Goal: Obtain resource: Download file/media

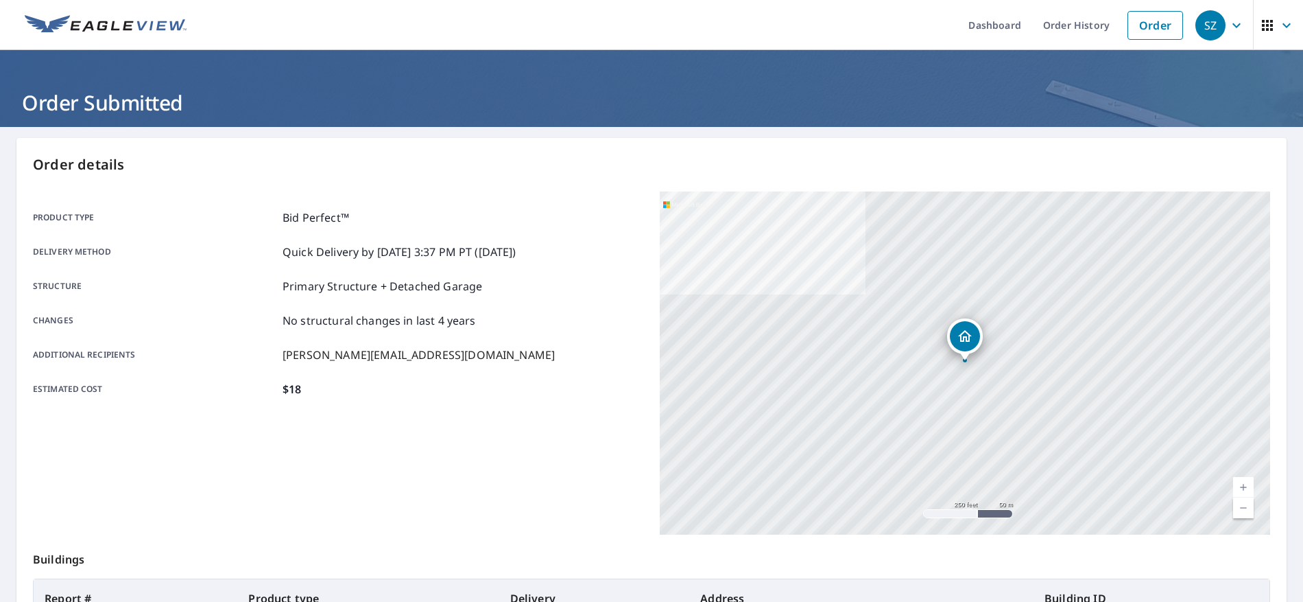
click at [1219, 22] on div "SZ" at bounding box center [1211, 25] width 30 height 30
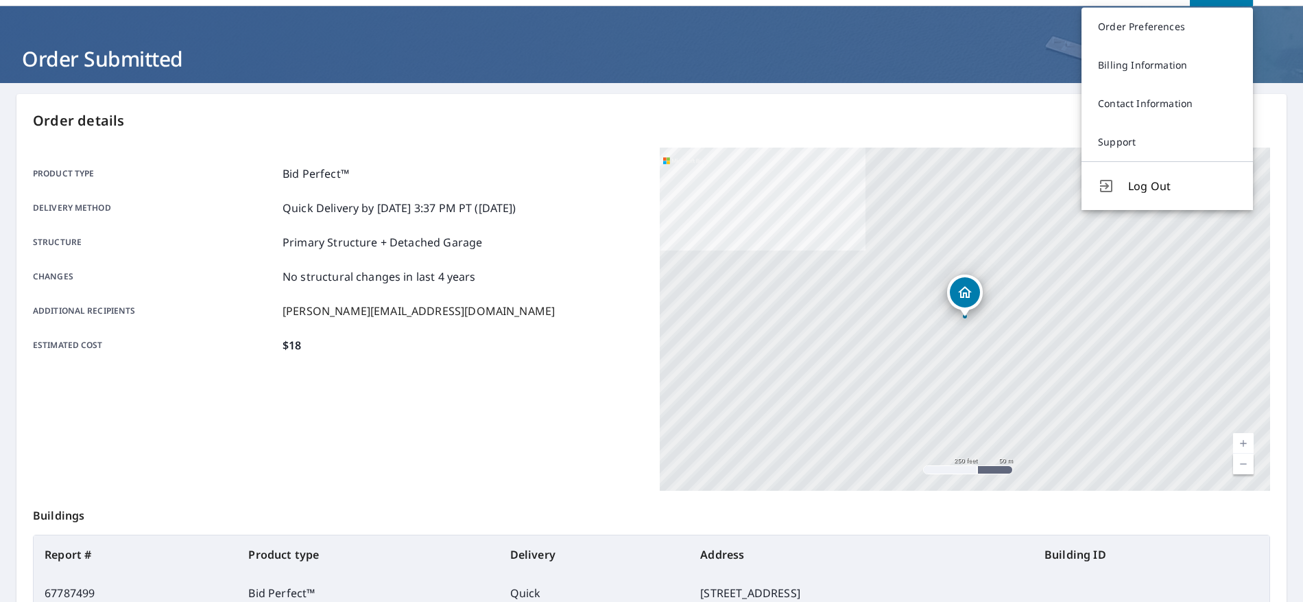
scroll to position [206, 0]
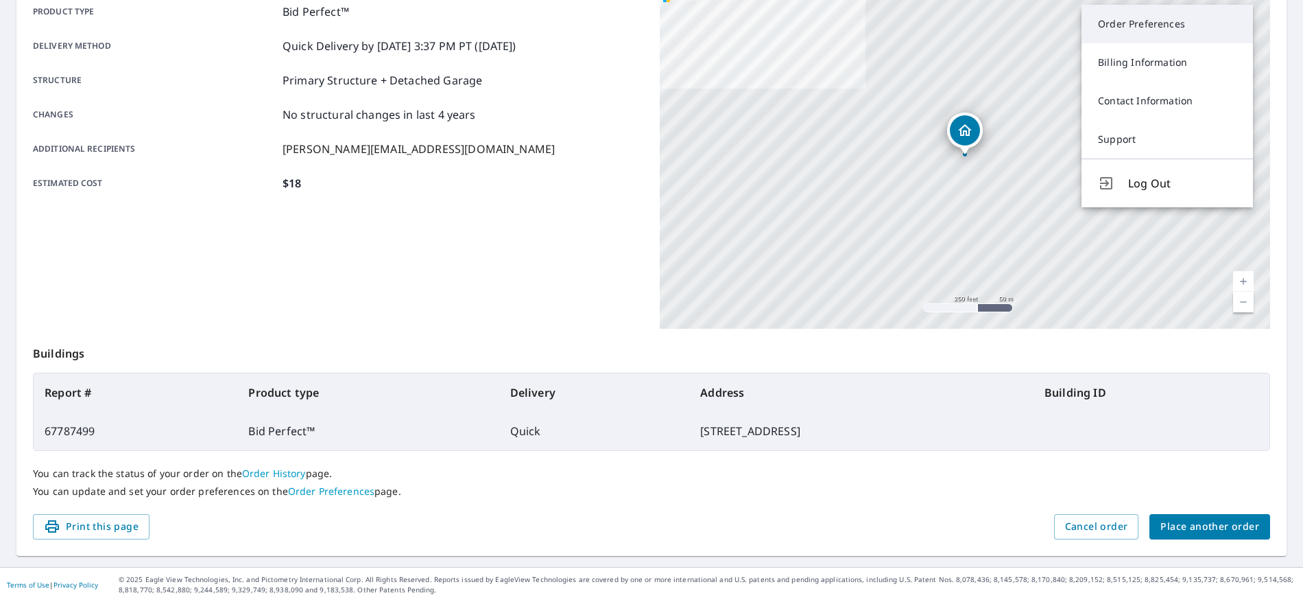
click at [1142, 19] on link "Order Preferences" at bounding box center [1167, 24] width 171 height 38
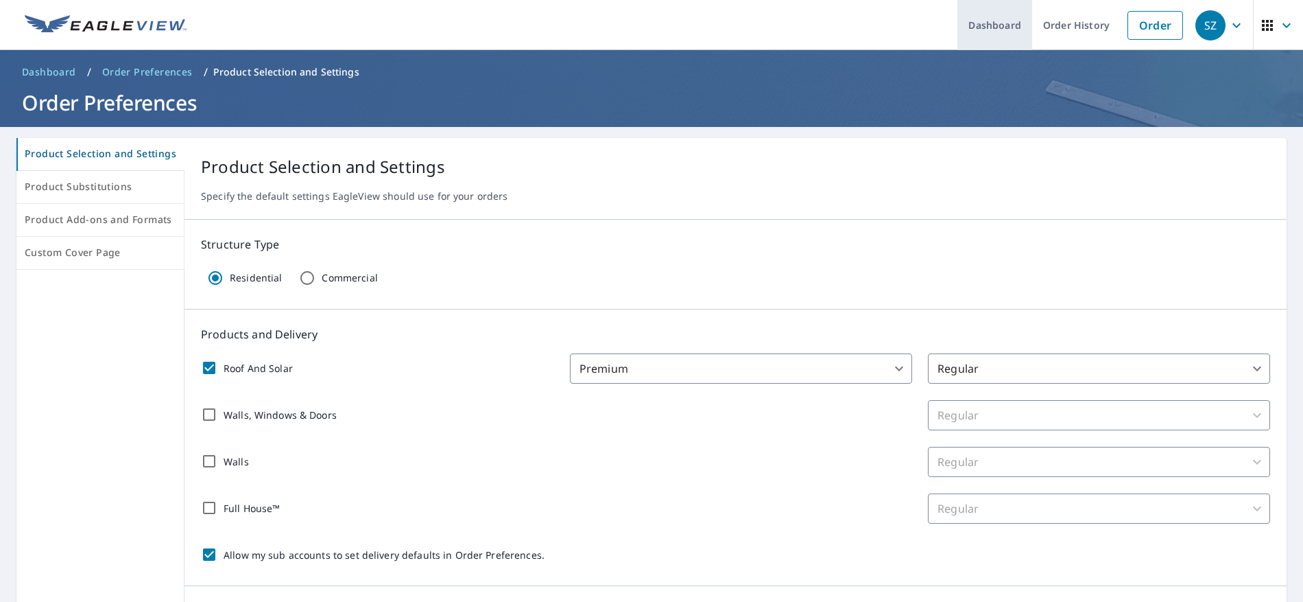
click at [992, 28] on link "Dashboard" at bounding box center [995, 25] width 75 height 50
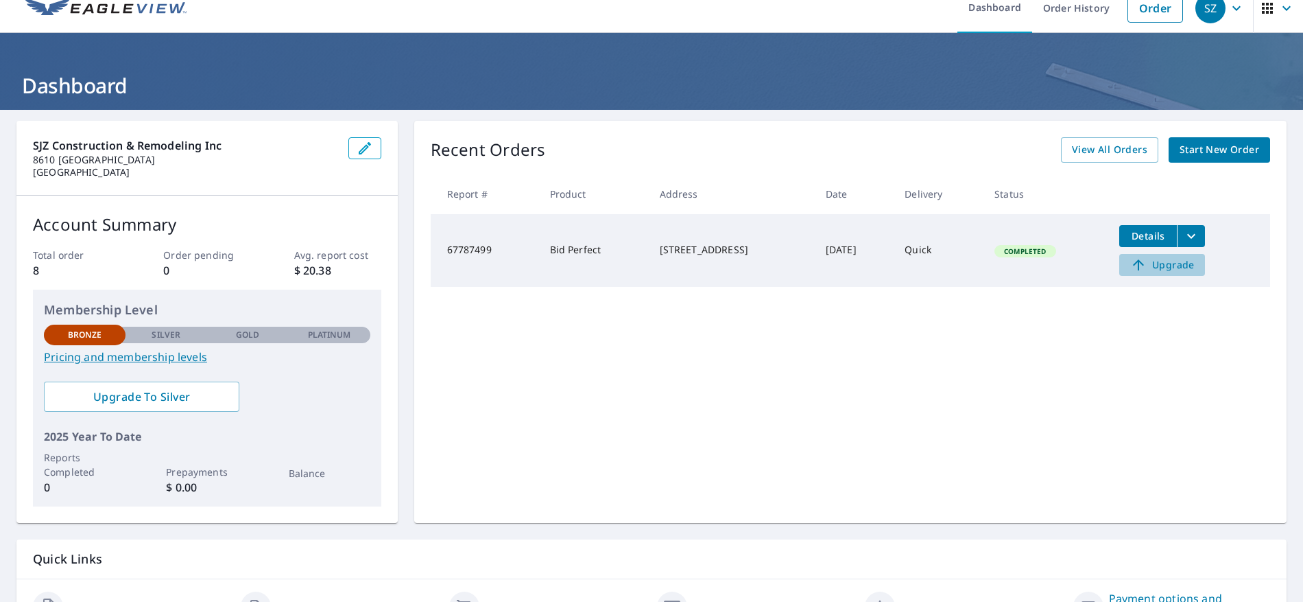
click at [1150, 254] on td "Details Upgrade" at bounding box center [1189, 250] width 162 height 73
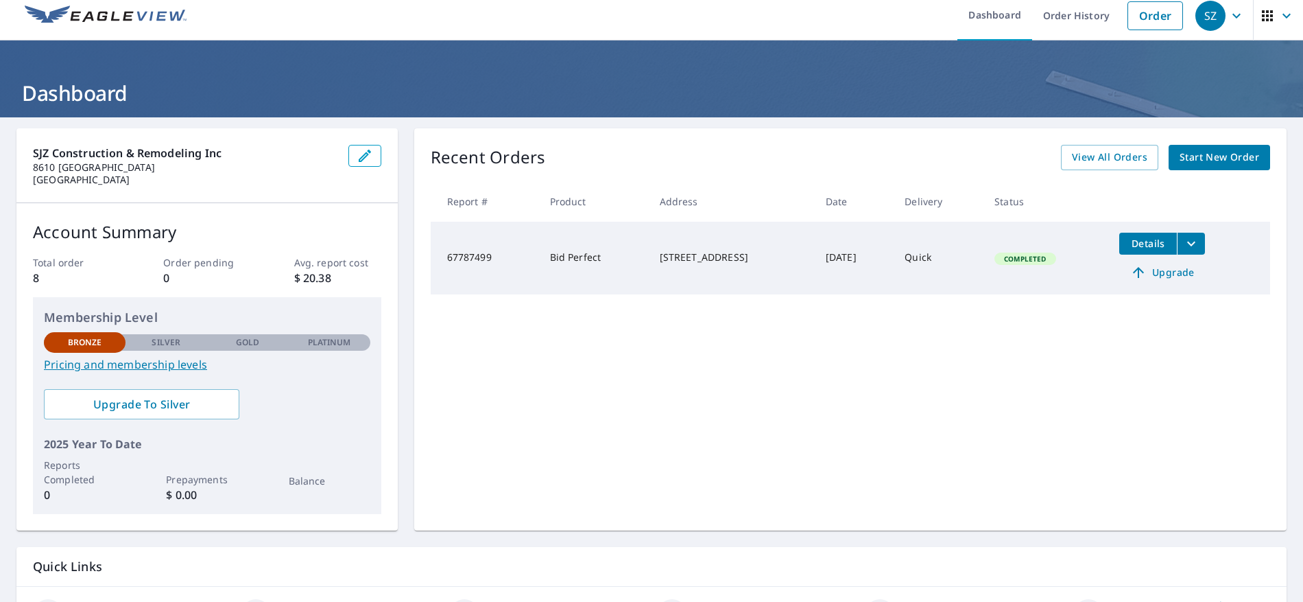
scroll to position [6, 0]
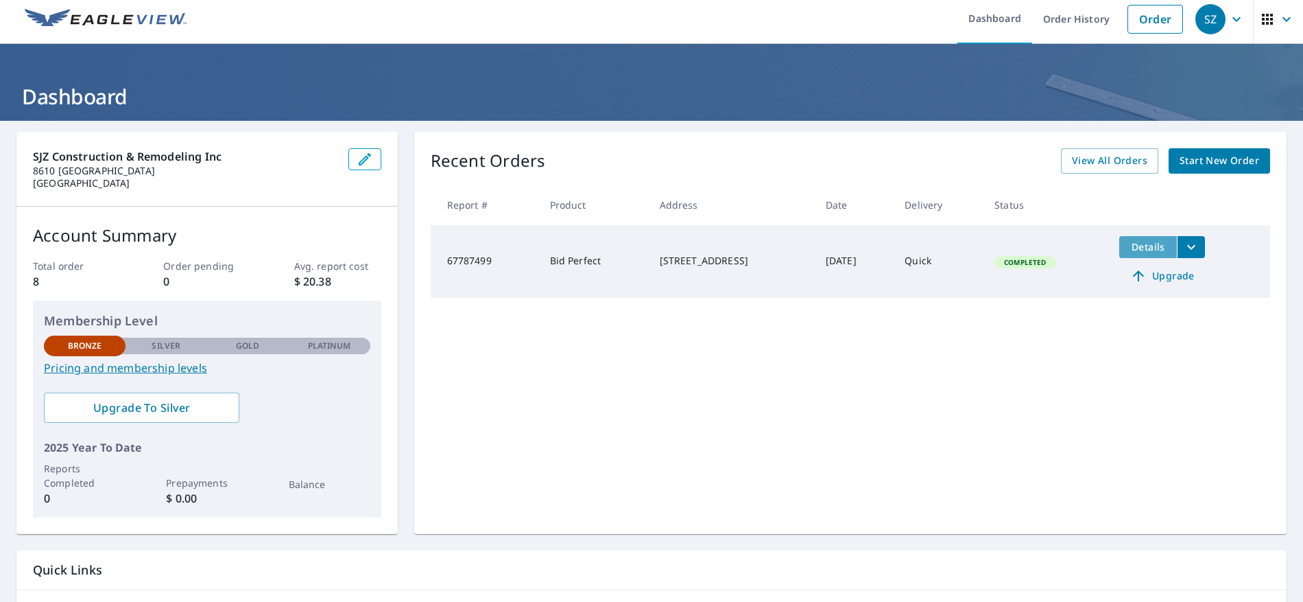
click at [1162, 249] on span "Details" at bounding box center [1148, 246] width 41 height 13
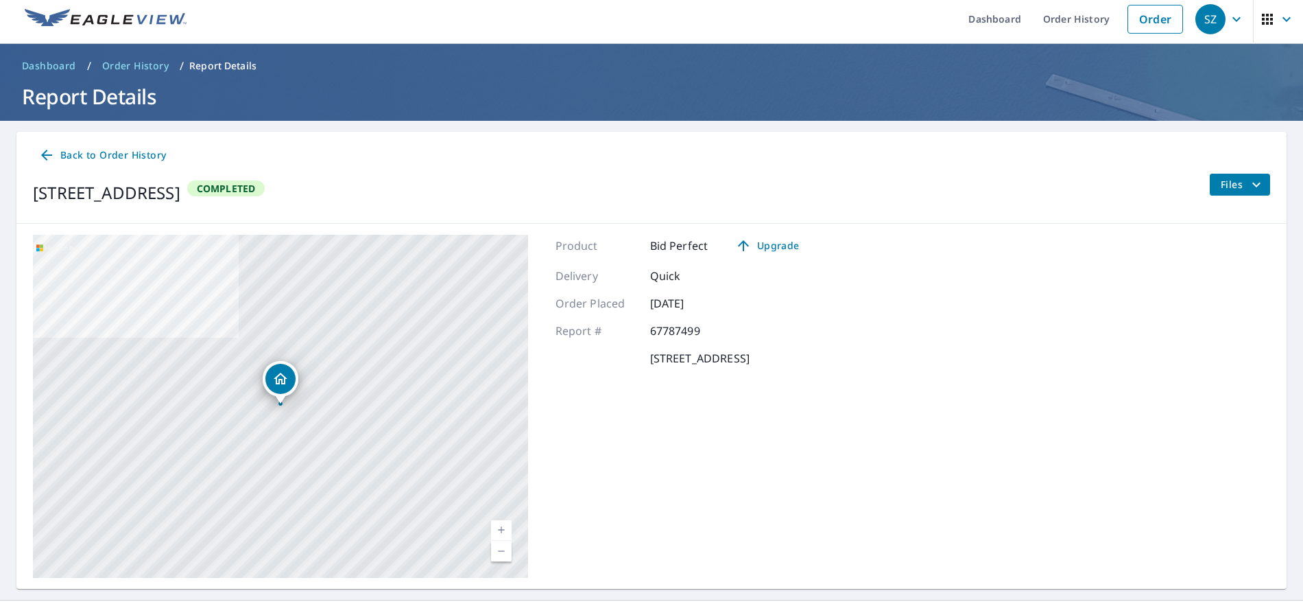
scroll to position [39, 0]
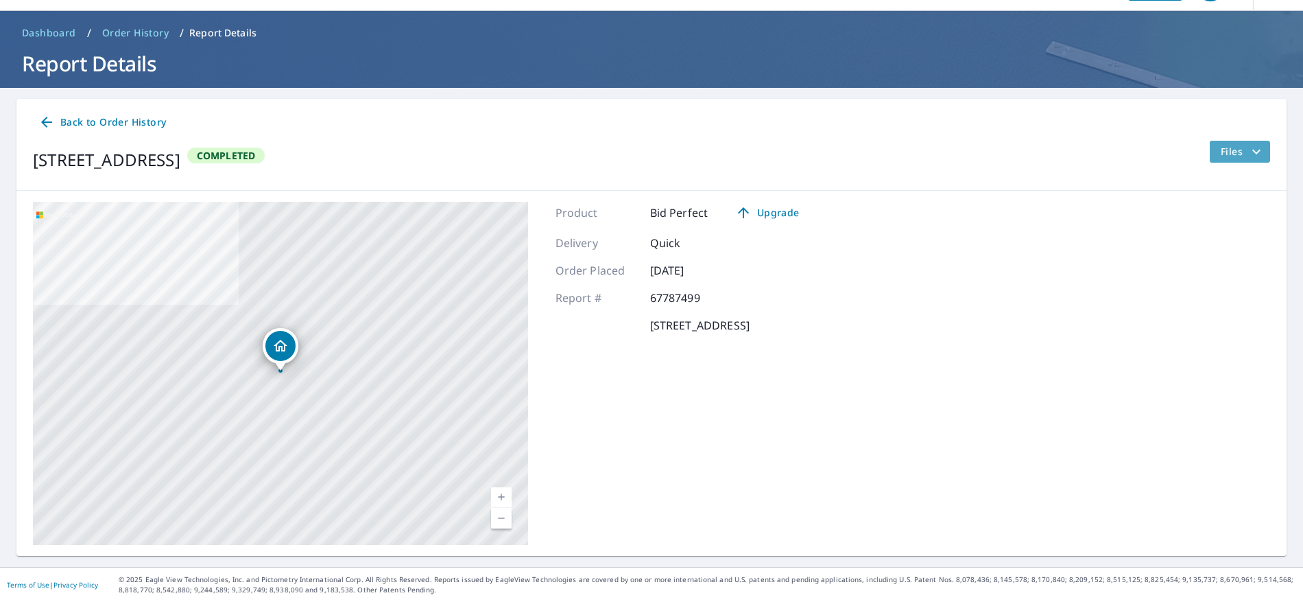
click at [1256, 153] on icon "filesDropdownBtn-67787499" at bounding box center [1256, 151] width 8 height 5
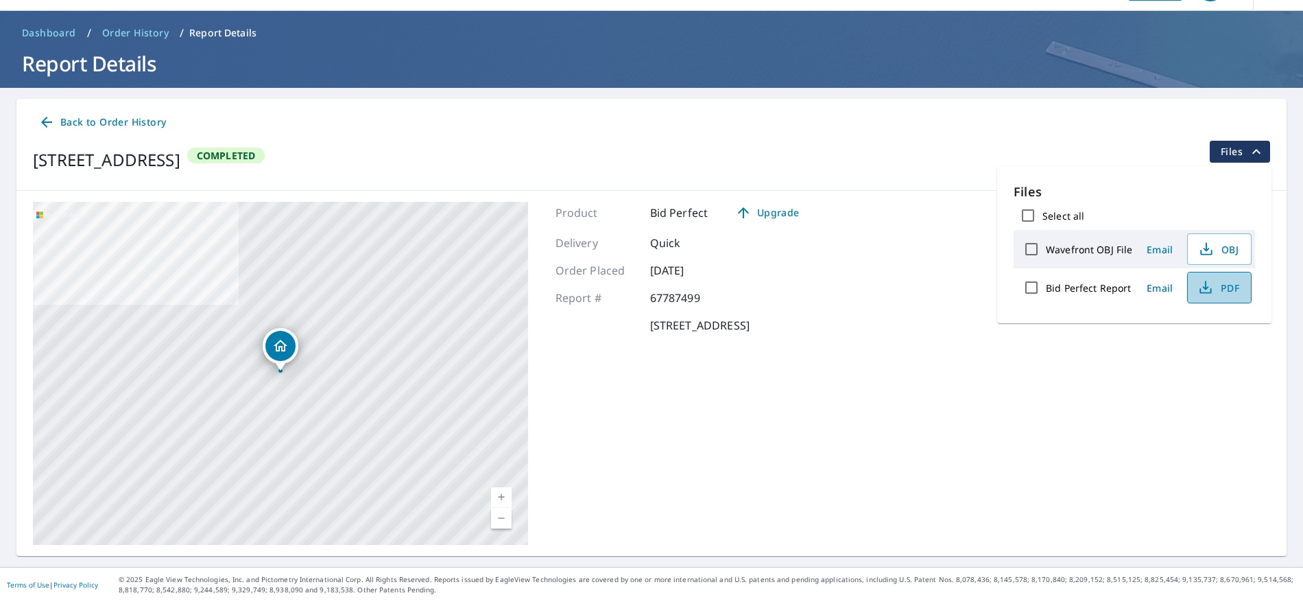
click at [1227, 286] on span "PDF" at bounding box center [1218, 287] width 44 height 16
click at [1165, 285] on span "Email" at bounding box center [1159, 287] width 33 height 13
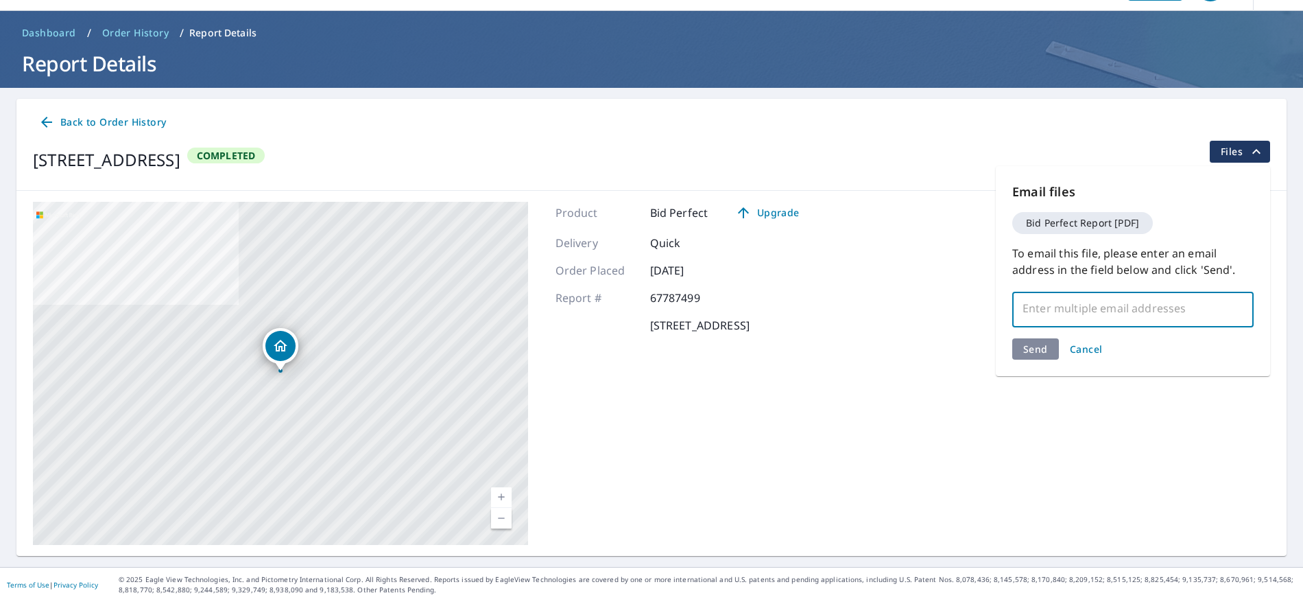
click at [1100, 318] on input "text" at bounding box center [1123, 308] width 209 height 26
